Goal: Task Accomplishment & Management: Use online tool/utility

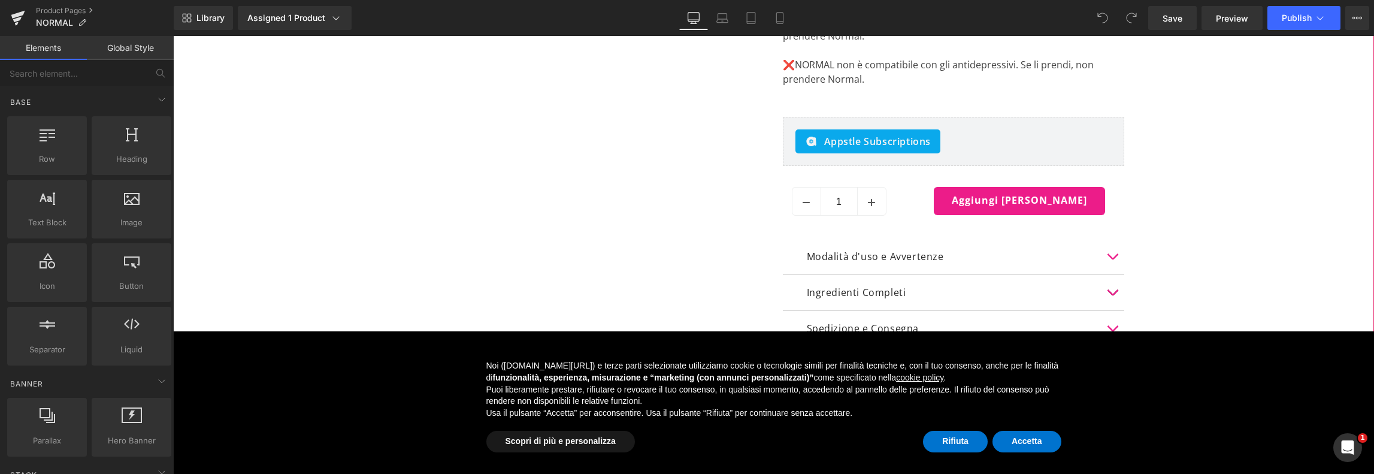
scroll to position [839, 0]
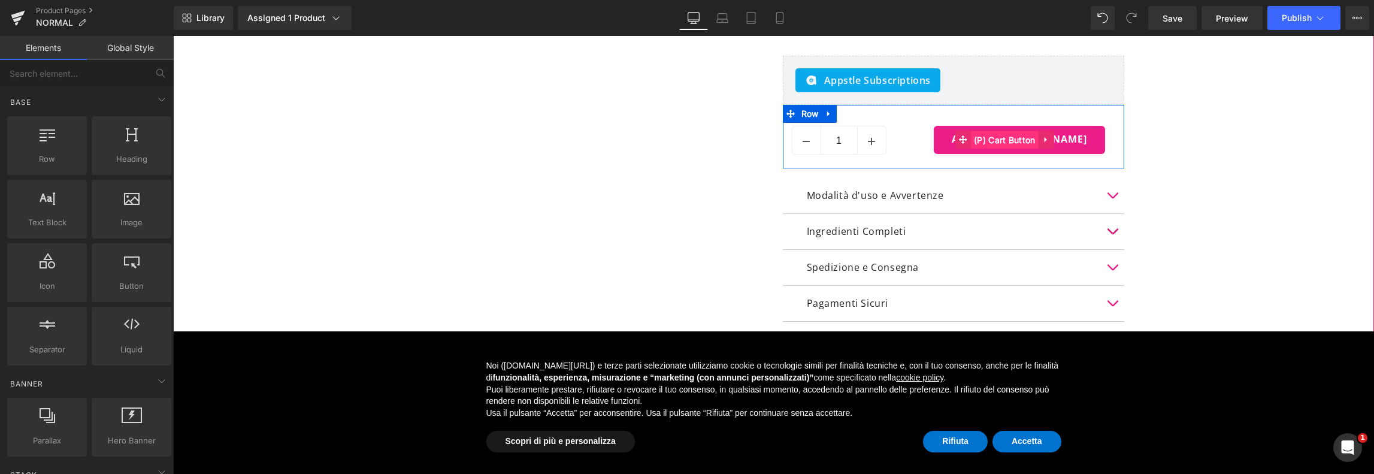
click at [990, 140] on span "(P) Cart Button" at bounding box center [1005, 140] width 68 height 18
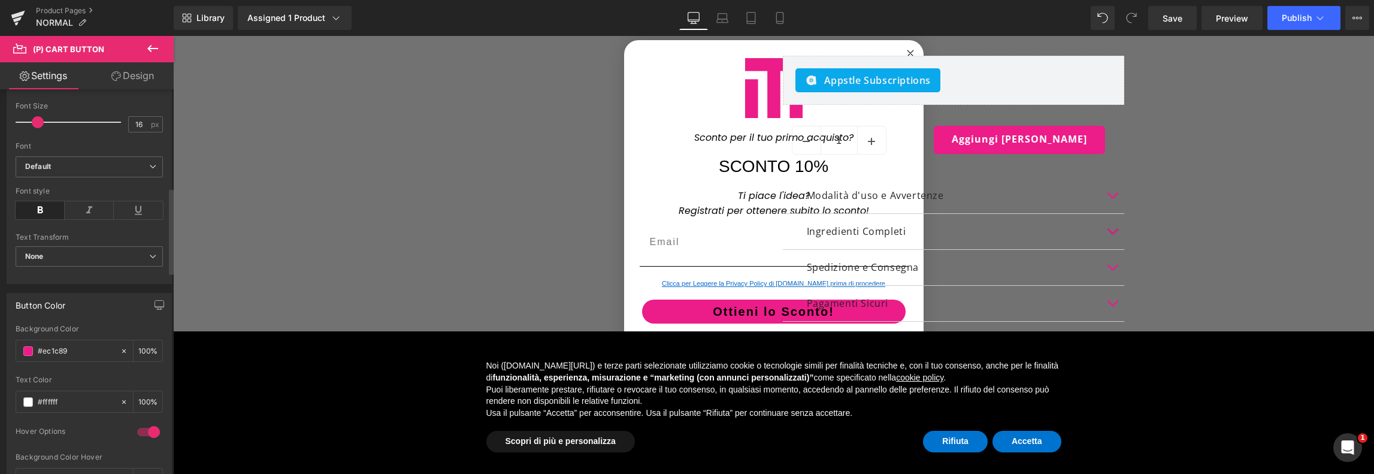
scroll to position [479, 0]
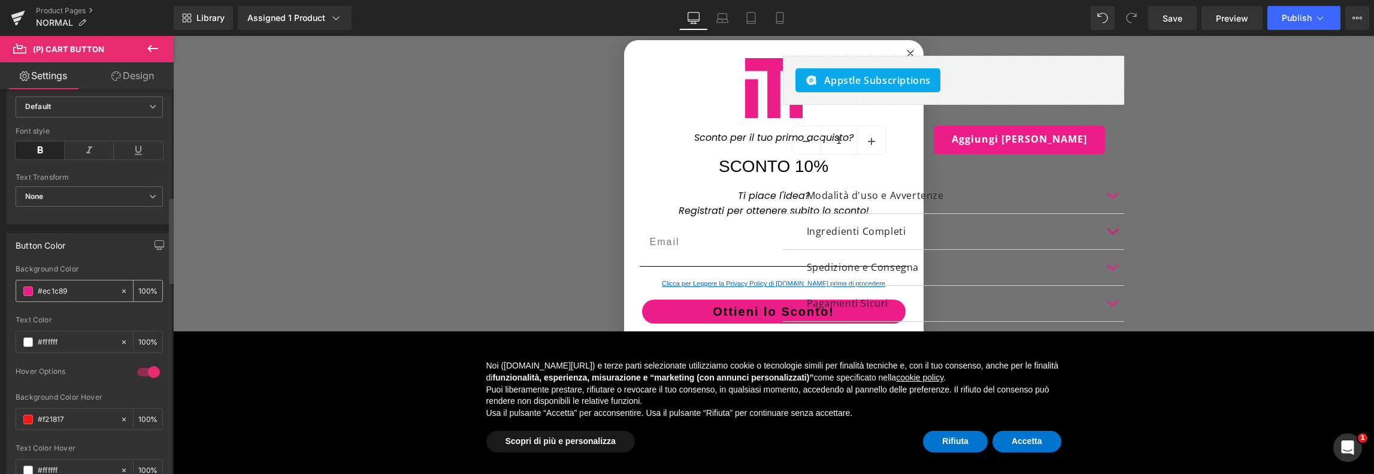
click at [89, 288] on input "#ec1c89" at bounding box center [76, 291] width 77 height 13
